Goal: Check status: Check status

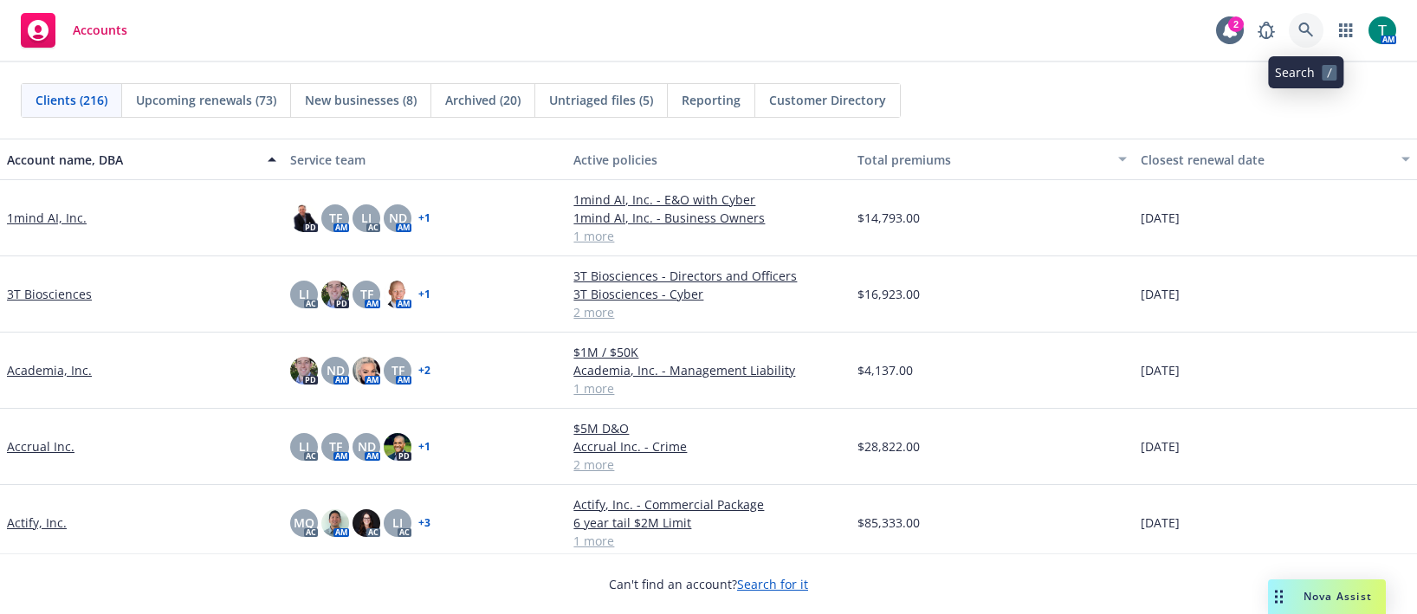
click at [1316, 28] on link at bounding box center [1305, 30] width 35 height 35
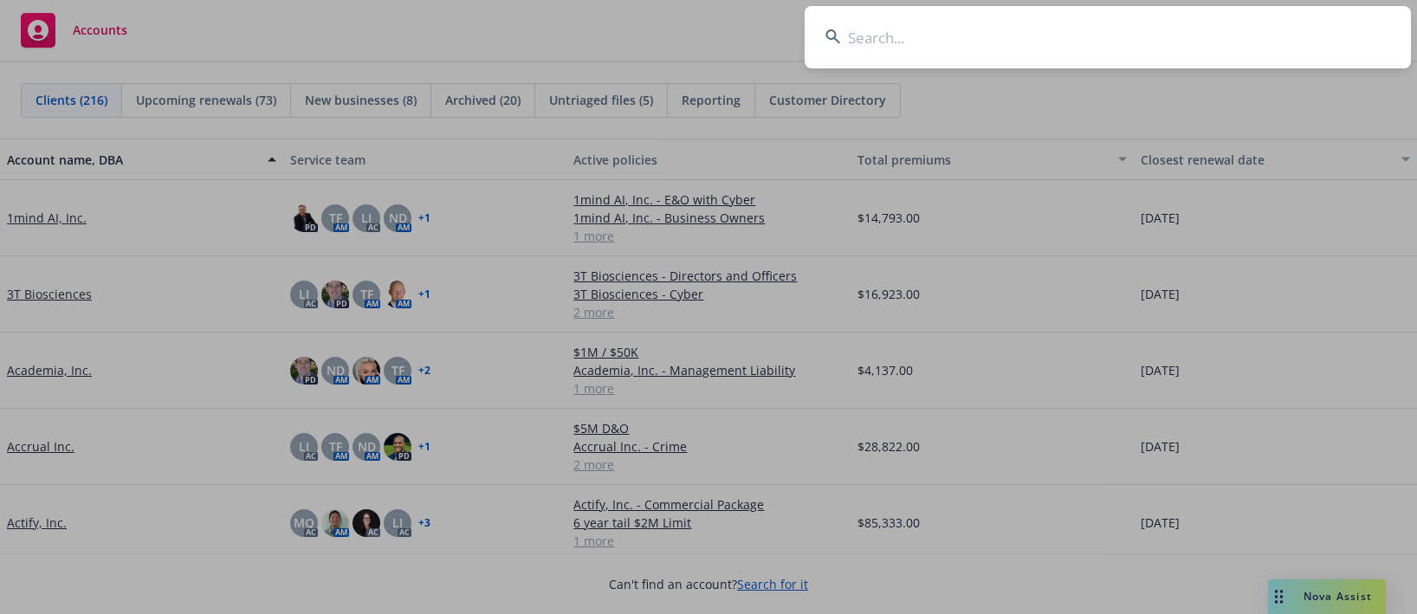
click at [912, 38] on input at bounding box center [1107, 37] width 606 height 62
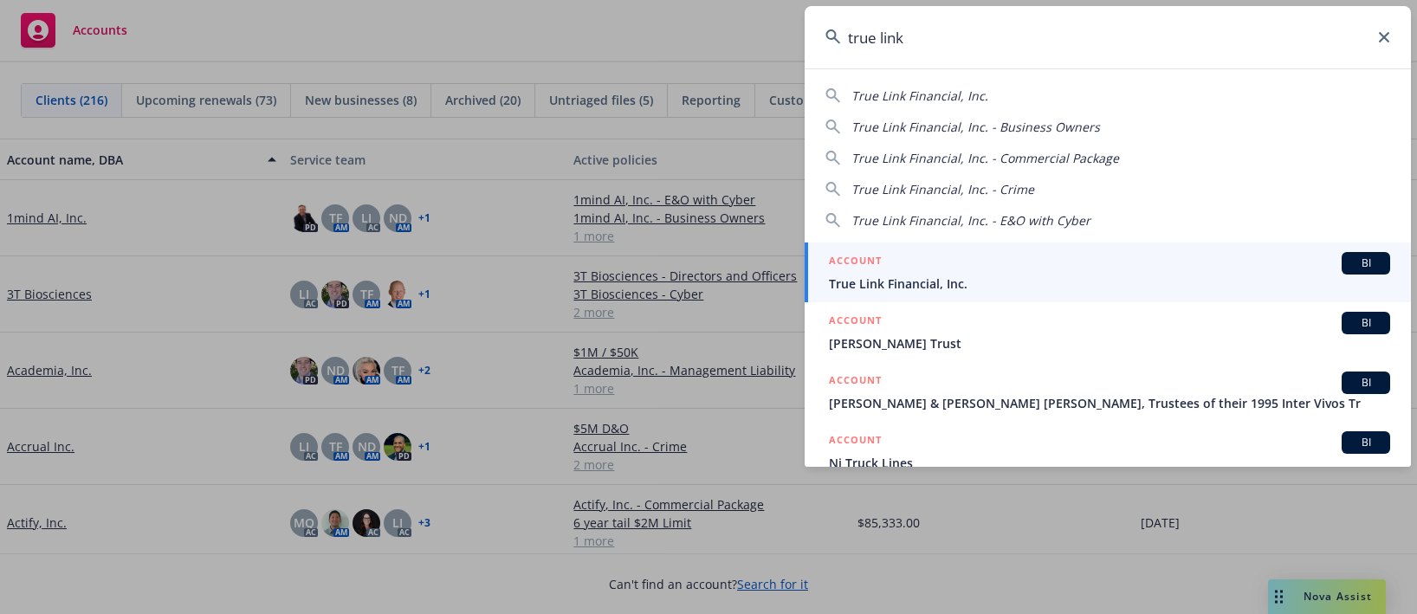
type input "true link"
click at [1352, 262] on span "BI" at bounding box center [1365, 263] width 35 height 16
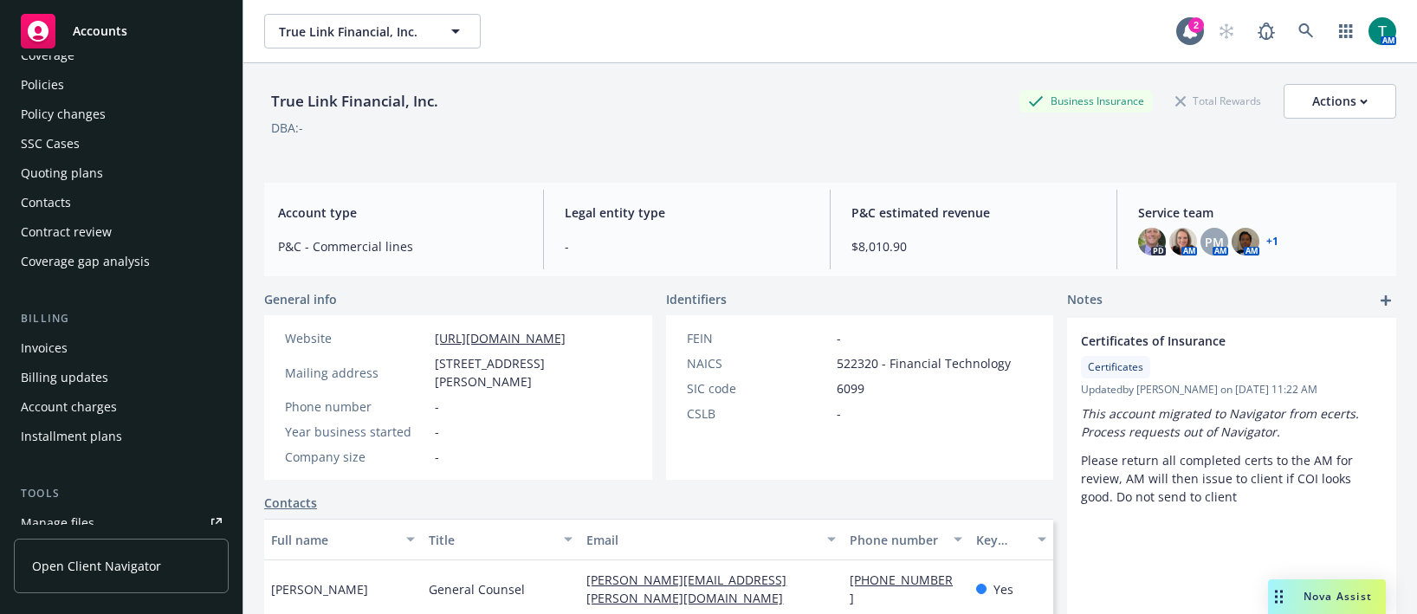
scroll to position [173, 0]
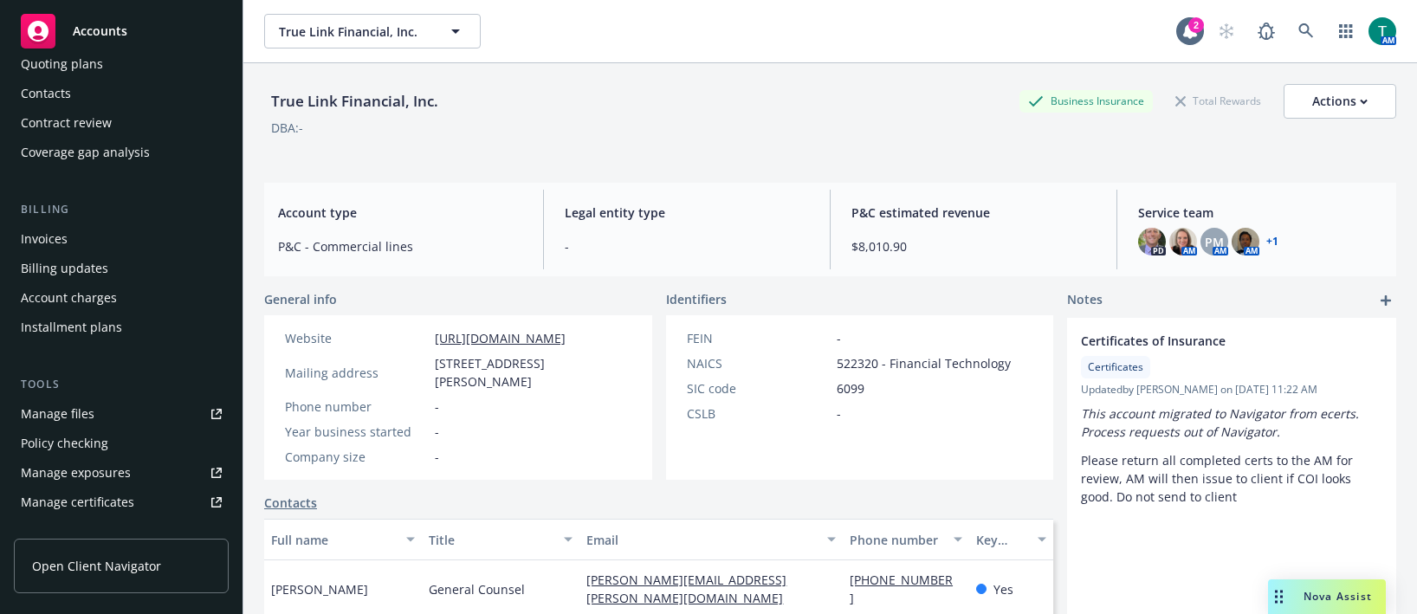
click at [116, 410] on link "Manage files" at bounding box center [121, 414] width 215 height 28
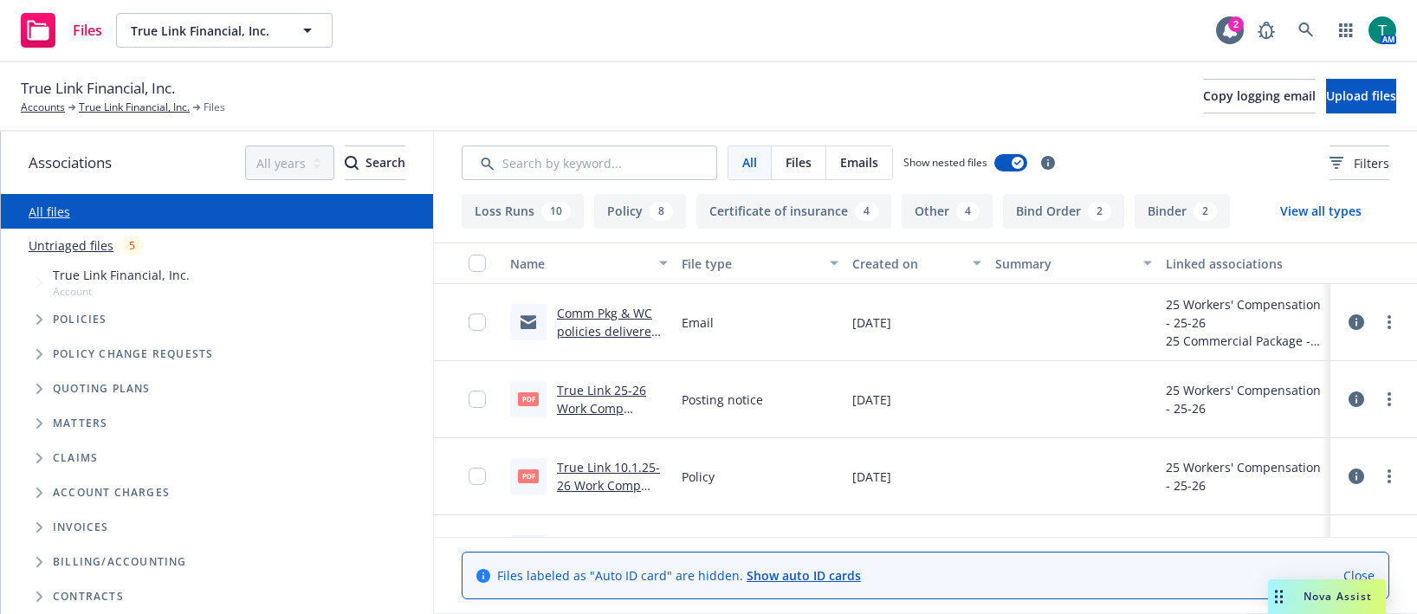
click at [597, 309] on link "Comm Pkg & WC policies delivered with notes.msg" at bounding box center [608, 331] width 102 height 53
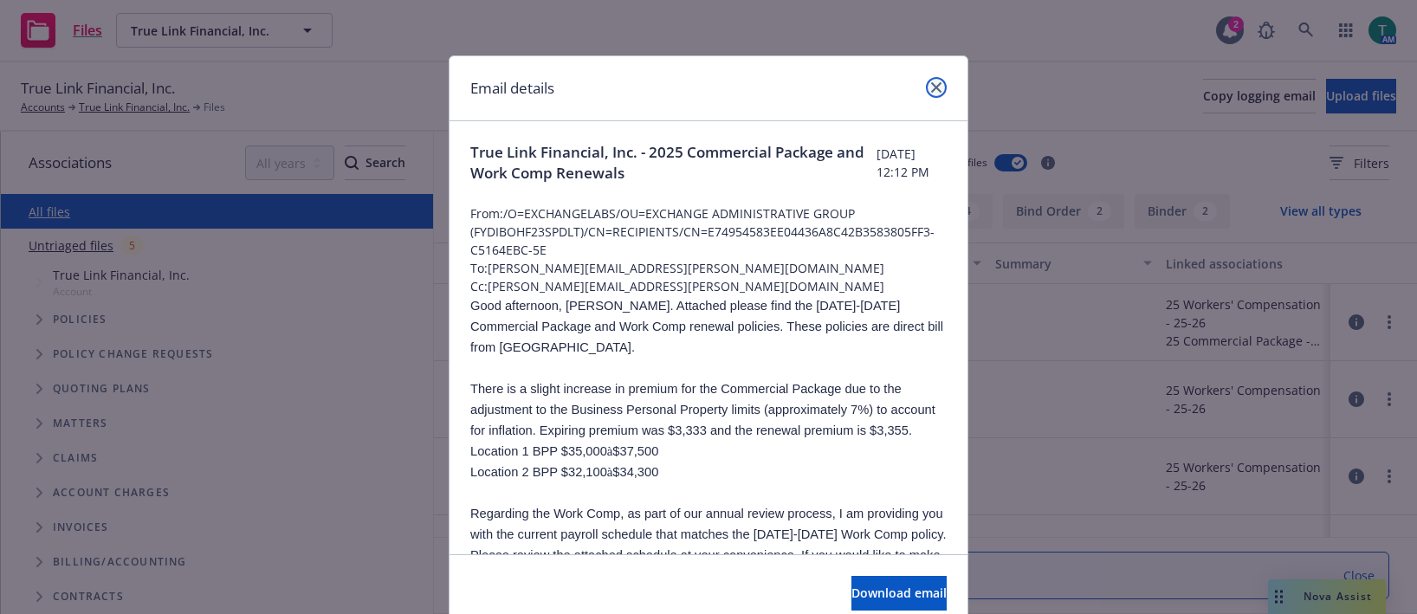
click at [931, 91] on icon "close" at bounding box center [936, 87] width 10 height 10
